Goal: Information Seeking & Learning: Learn about a topic

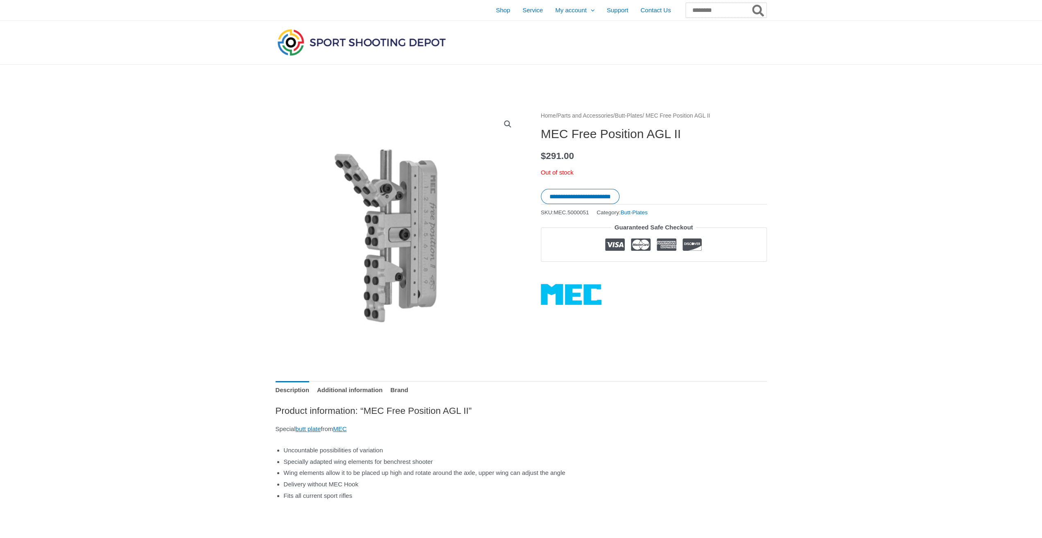
click at [713, 8] on input "Search for:" at bounding box center [726, 10] width 81 height 15
type input "****"
click at [751, 3] on button "Search" at bounding box center [759, 10] width 16 height 15
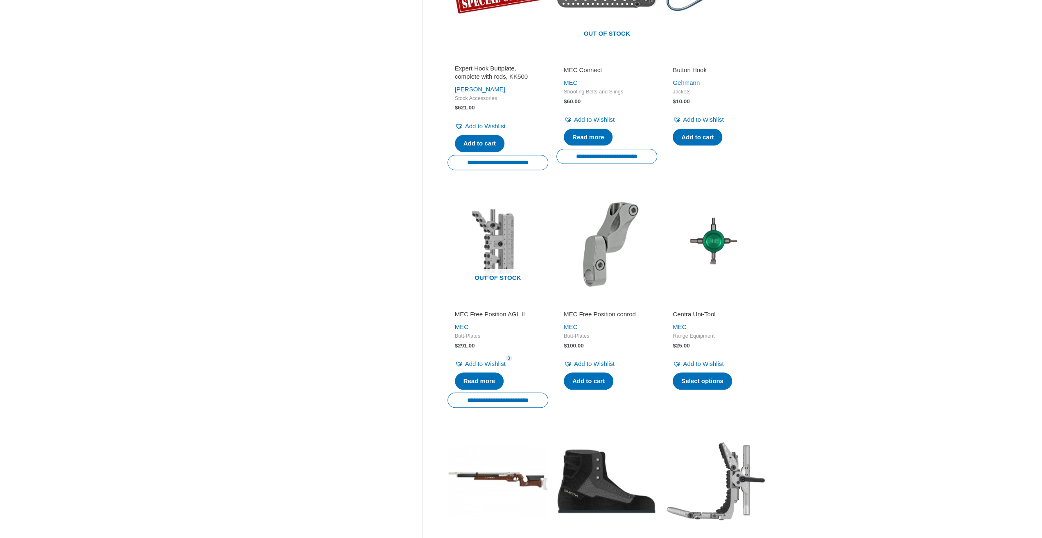
scroll to position [682, 0]
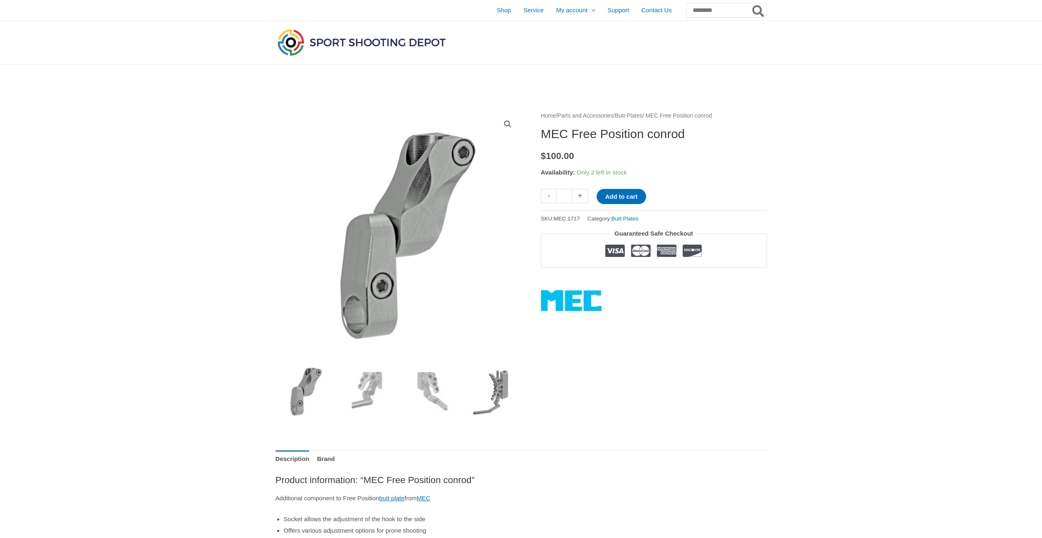
click at [508, 390] on img at bounding box center [492, 390] width 57 height 57
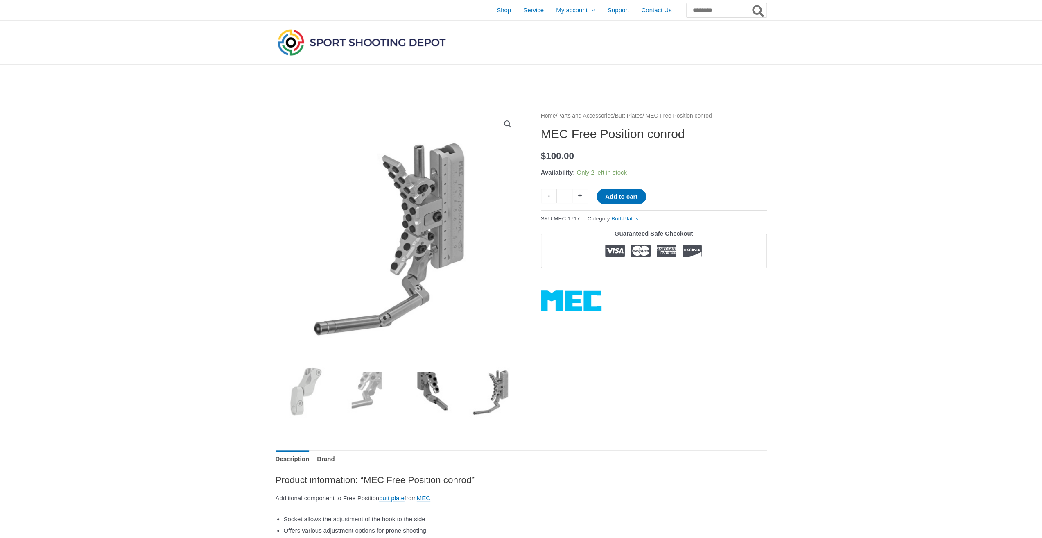
click at [433, 385] on img at bounding box center [429, 390] width 57 height 57
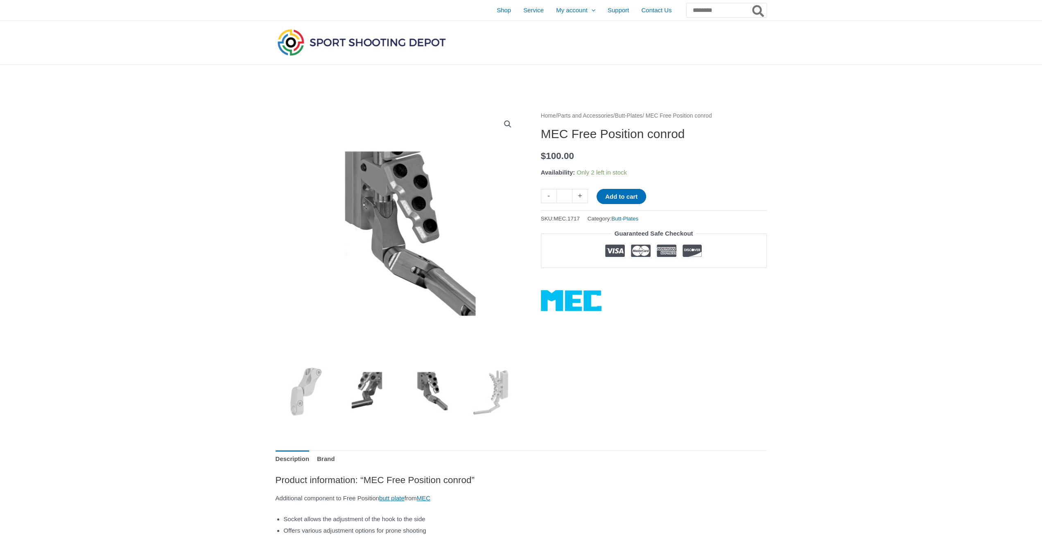
drag, startPoint x: 383, startPoint y: 378, endPoint x: 358, endPoint y: 378, distance: 24.6
click at [383, 378] on img at bounding box center [366, 390] width 57 height 57
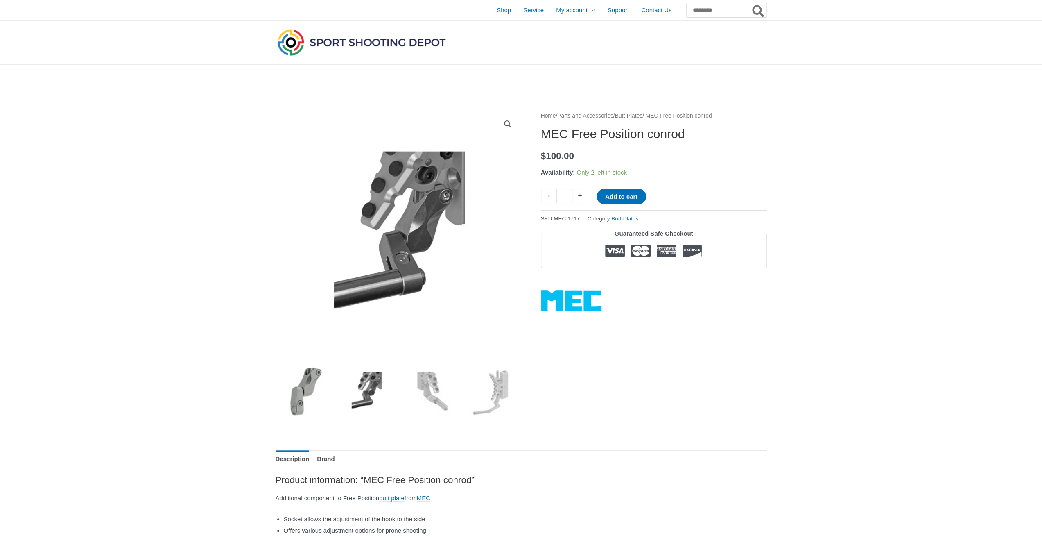
click at [310, 376] on img at bounding box center [304, 390] width 57 height 57
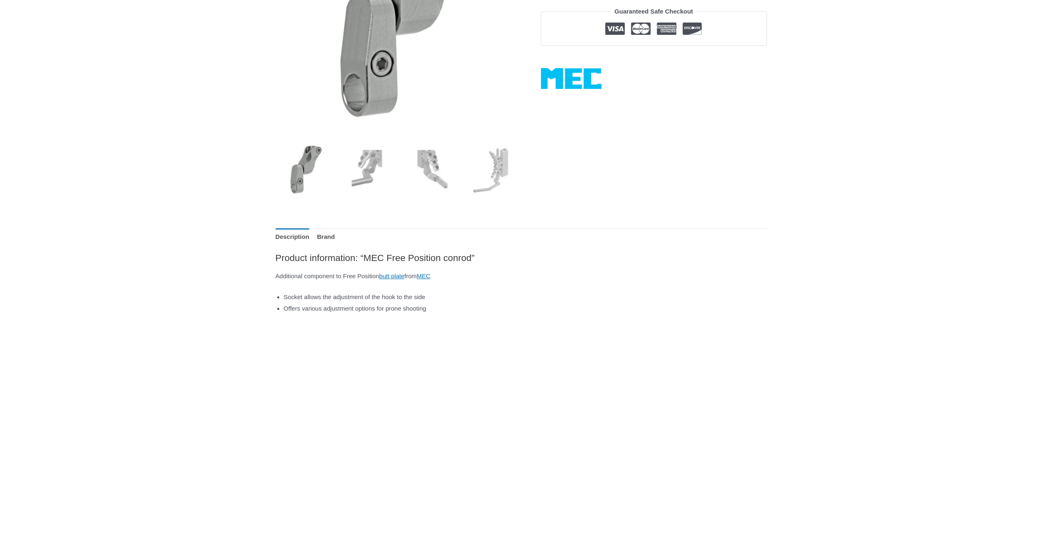
scroll to position [273, 0]
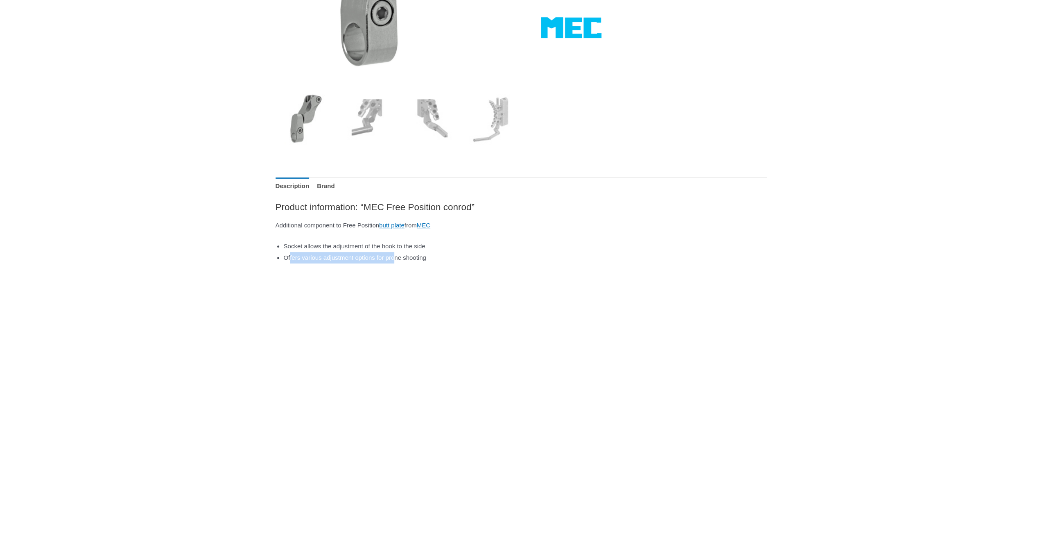
drag, startPoint x: 310, startPoint y: 255, endPoint x: 416, endPoint y: 255, distance: 106.5
click at [414, 254] on li "Offers various adjustment options for prone shooting" at bounding box center [525, 257] width 483 height 11
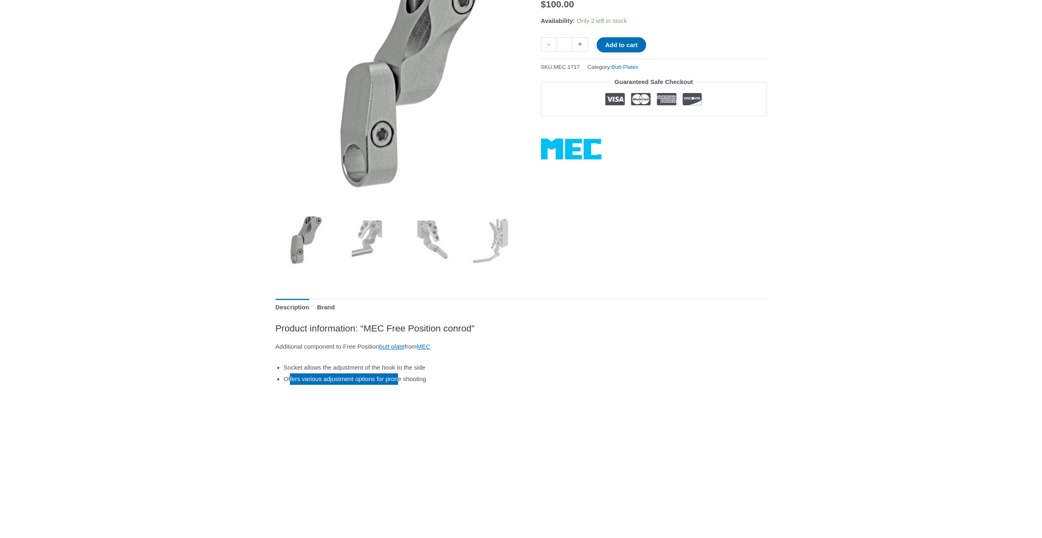
scroll to position [68, 0]
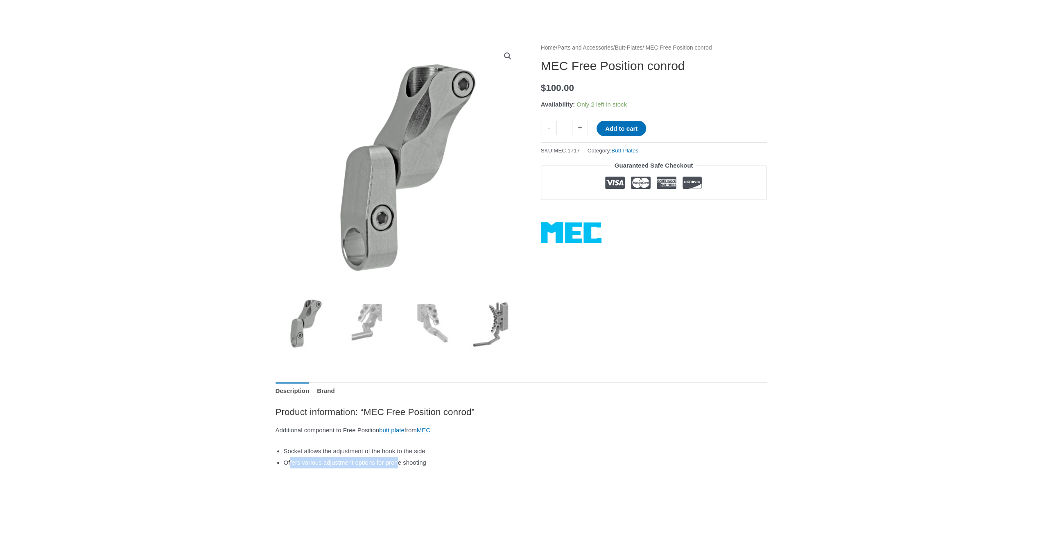
click at [503, 322] on img at bounding box center [492, 322] width 57 height 57
